Goal: Task Accomplishment & Management: Use online tool/utility

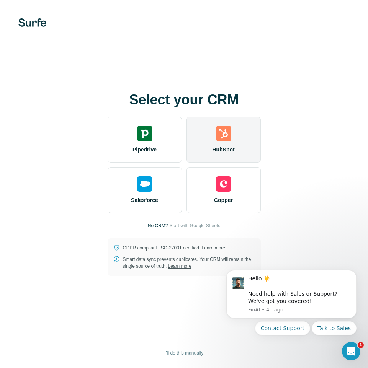
click at [218, 139] on img at bounding box center [223, 133] width 15 height 15
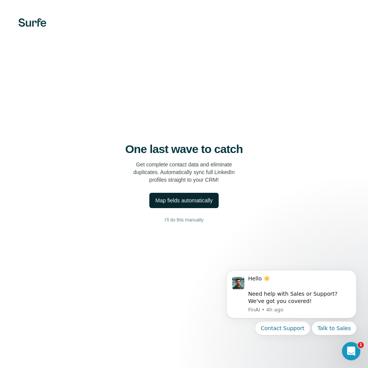
click at [189, 205] on button "Map fields automatically" at bounding box center [183, 200] width 69 height 15
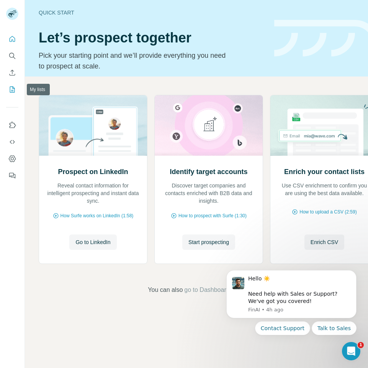
click at [12, 93] on button "My lists" at bounding box center [12, 90] width 12 height 14
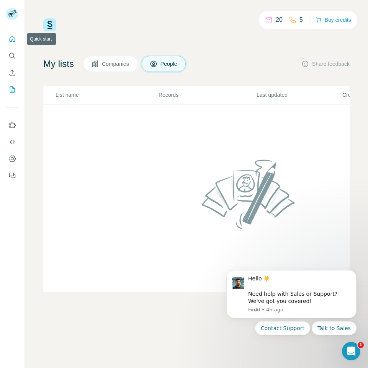
click at [13, 38] on icon "Quick start" at bounding box center [12, 39] width 8 height 8
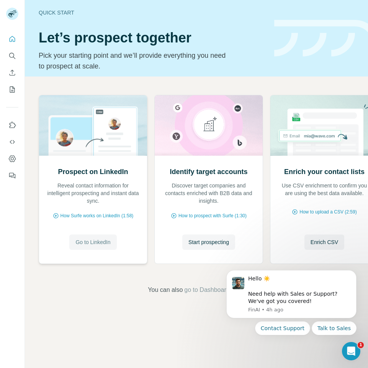
click at [98, 240] on span "Go to LinkedIn" at bounding box center [92, 242] width 35 height 8
click at [7, 127] on button "Use Surfe on LinkedIn" at bounding box center [12, 125] width 12 height 14
click at [96, 240] on span "Go to LinkedIn" at bounding box center [92, 242] width 35 height 8
click at [99, 246] on button "Go to LinkedIn" at bounding box center [92, 242] width 47 height 15
click at [86, 242] on span "Go to LinkedIn" at bounding box center [92, 242] width 35 height 8
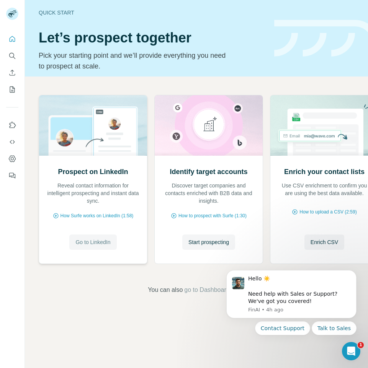
click at [91, 243] on span "Go to LinkedIn" at bounding box center [92, 242] width 35 height 8
click at [14, 164] on button "Dashboard" at bounding box center [12, 159] width 12 height 14
